Goal: Information Seeking & Learning: Find specific fact

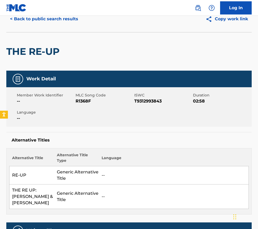
click at [36, 17] on button "< Back to public search results" at bounding box center [44, 18] width 76 height 13
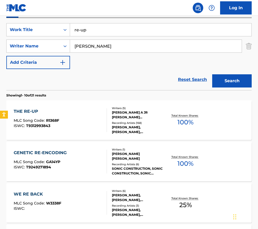
scroll to position [26, 0]
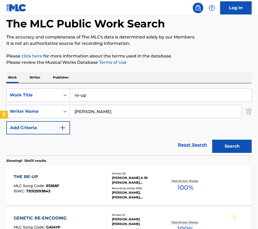
click at [79, 104] on div "SearchWithCriteria2195ed55-055e-4630-bc74-f856823a77d6 Work Title re-up SearchW…" at bounding box center [129, 112] width 246 height 46
click at [79, 97] on input "re-up" at bounding box center [161, 95] width 182 height 13
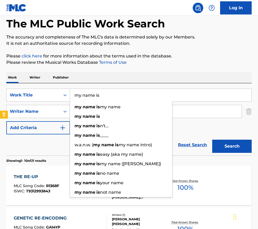
type input "my name is"
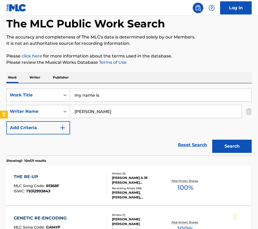
click at [103, 85] on div "SearchWithCriteria2195ed55-055e-4630-bc74-f856823a77d6 Work Title my name is Se…" at bounding box center [129, 119] width 246 height 72
click at [233, 149] on button "Search" at bounding box center [232, 146] width 40 height 13
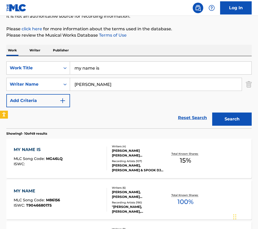
scroll to position [54, 0]
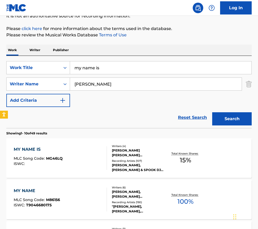
click at [80, 159] on div "MY NAME IS MLC Song Code : MG46LQ ISWC :" at bounding box center [60, 158] width 93 height 24
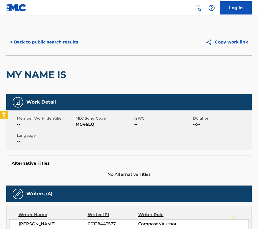
click at [33, 44] on button "< Back to public search results" at bounding box center [44, 42] width 76 height 13
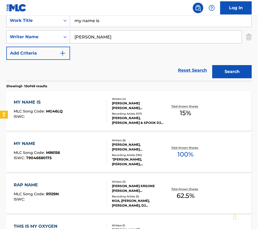
scroll to position [114, 0]
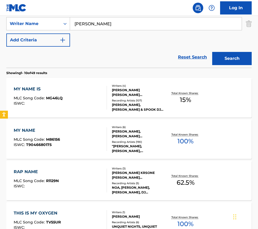
click at [79, 135] on div "MY NAME MLC Song Code : M86156 ISWC : T9046680175" at bounding box center [60, 139] width 93 height 24
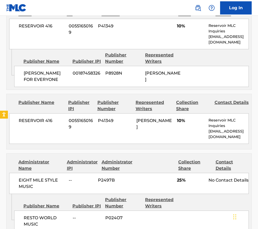
scroll to position [332, 0]
